Goal: Transaction & Acquisition: Purchase product/service

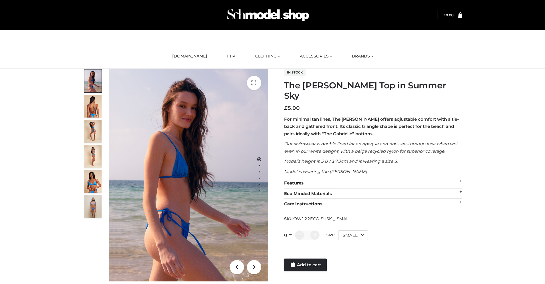
click at [353, 231] on div "SMALL" at bounding box center [353, 236] width 30 height 10
click at [0, 0] on li "SMALL" at bounding box center [0, 0] width 0 height 0
click at [306, 259] on link "Add to cart" at bounding box center [305, 265] width 43 height 13
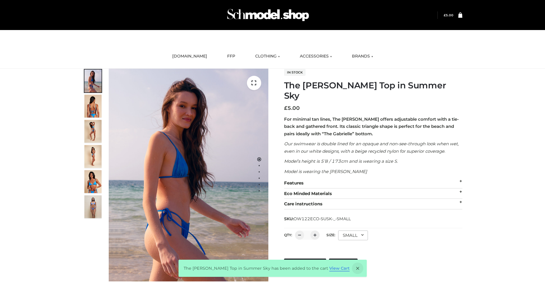
click at [331, 271] on link "View Cart" at bounding box center [340, 268] width 20 height 5
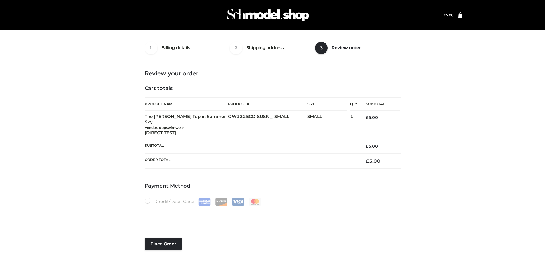
select select "***"
click at [163, 238] on button "Place order" at bounding box center [163, 244] width 37 height 13
